Goal: Navigation & Orientation: Find specific page/section

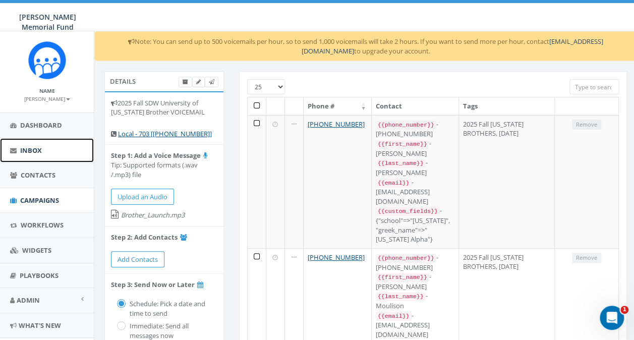
click at [35, 148] on span "Inbox" at bounding box center [31, 150] width 22 height 9
